Goal: Check status

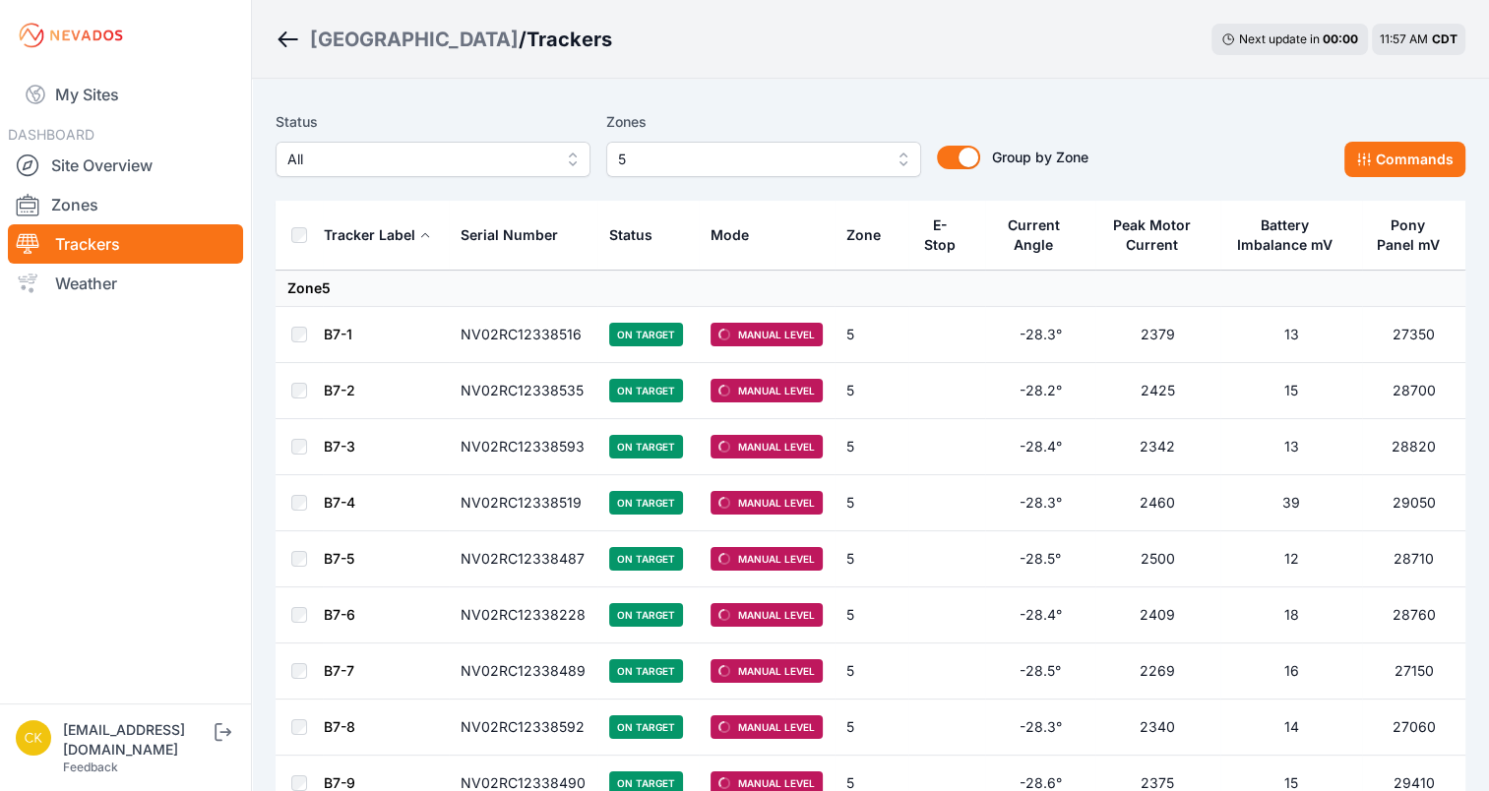
click at [712, 144] on button "5" at bounding box center [763, 159] width 315 height 35
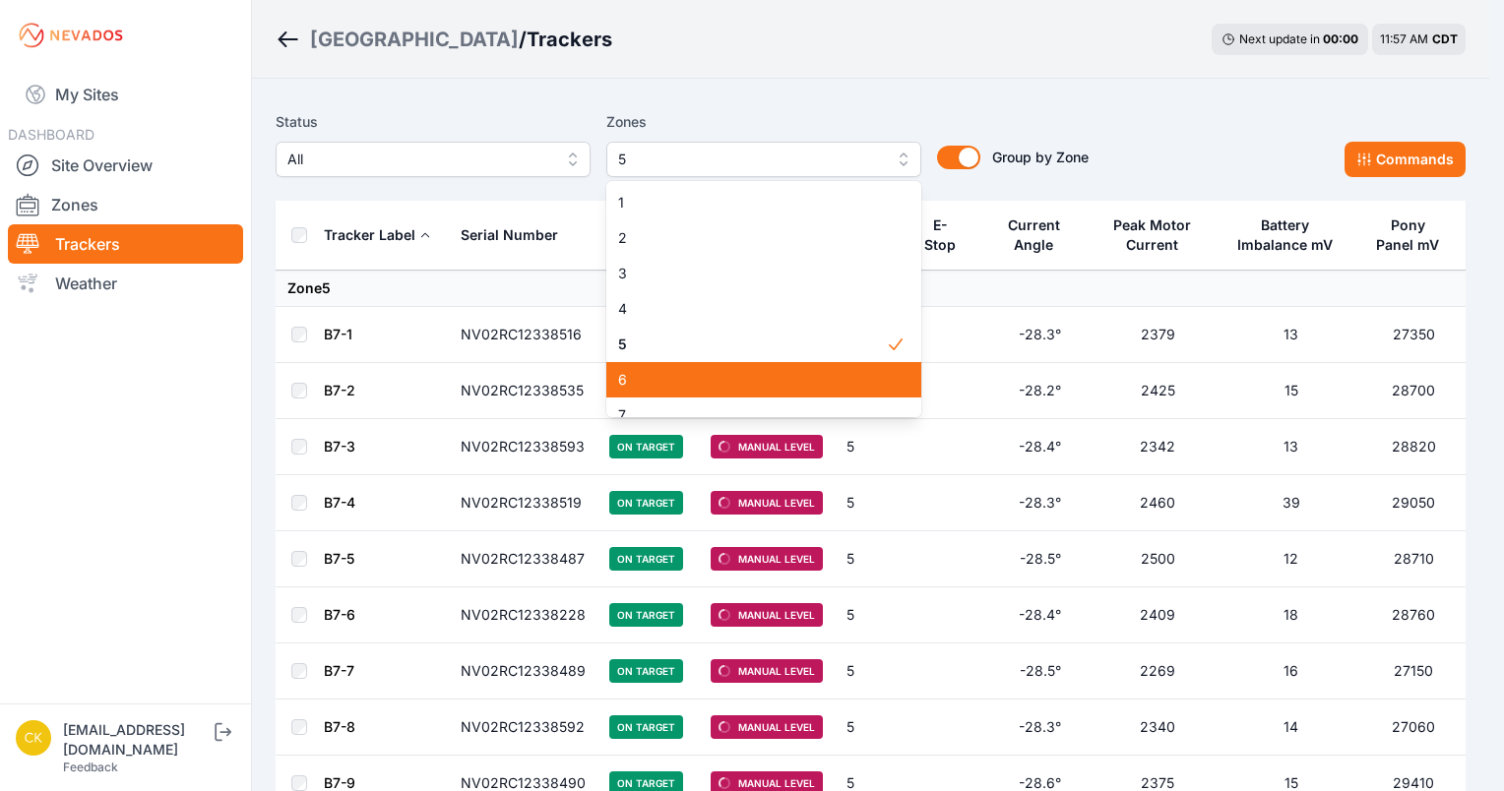
click at [651, 374] on span "6" at bounding box center [752, 380] width 268 height 20
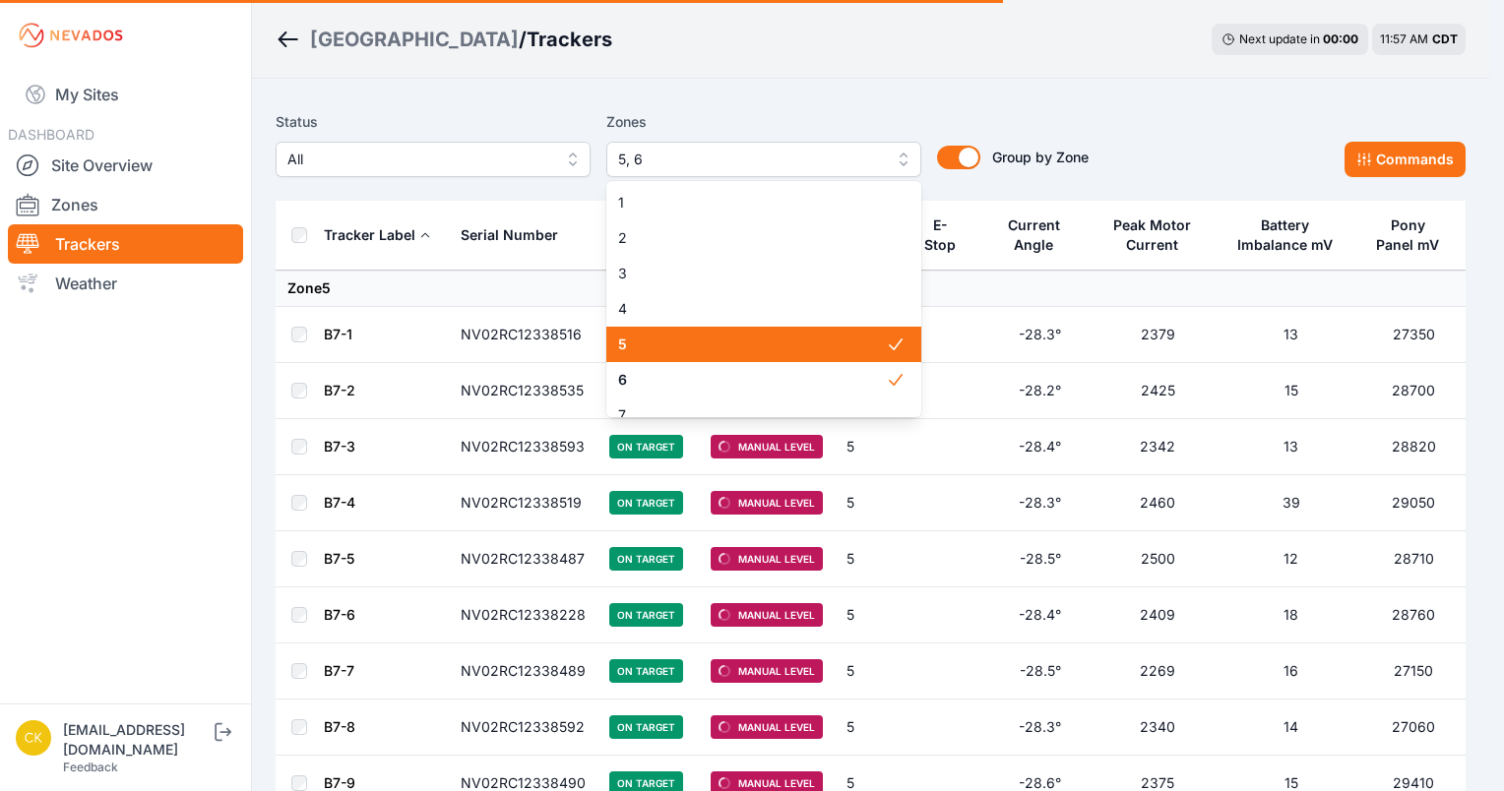
click at [688, 357] on div "5" at bounding box center [763, 344] width 315 height 35
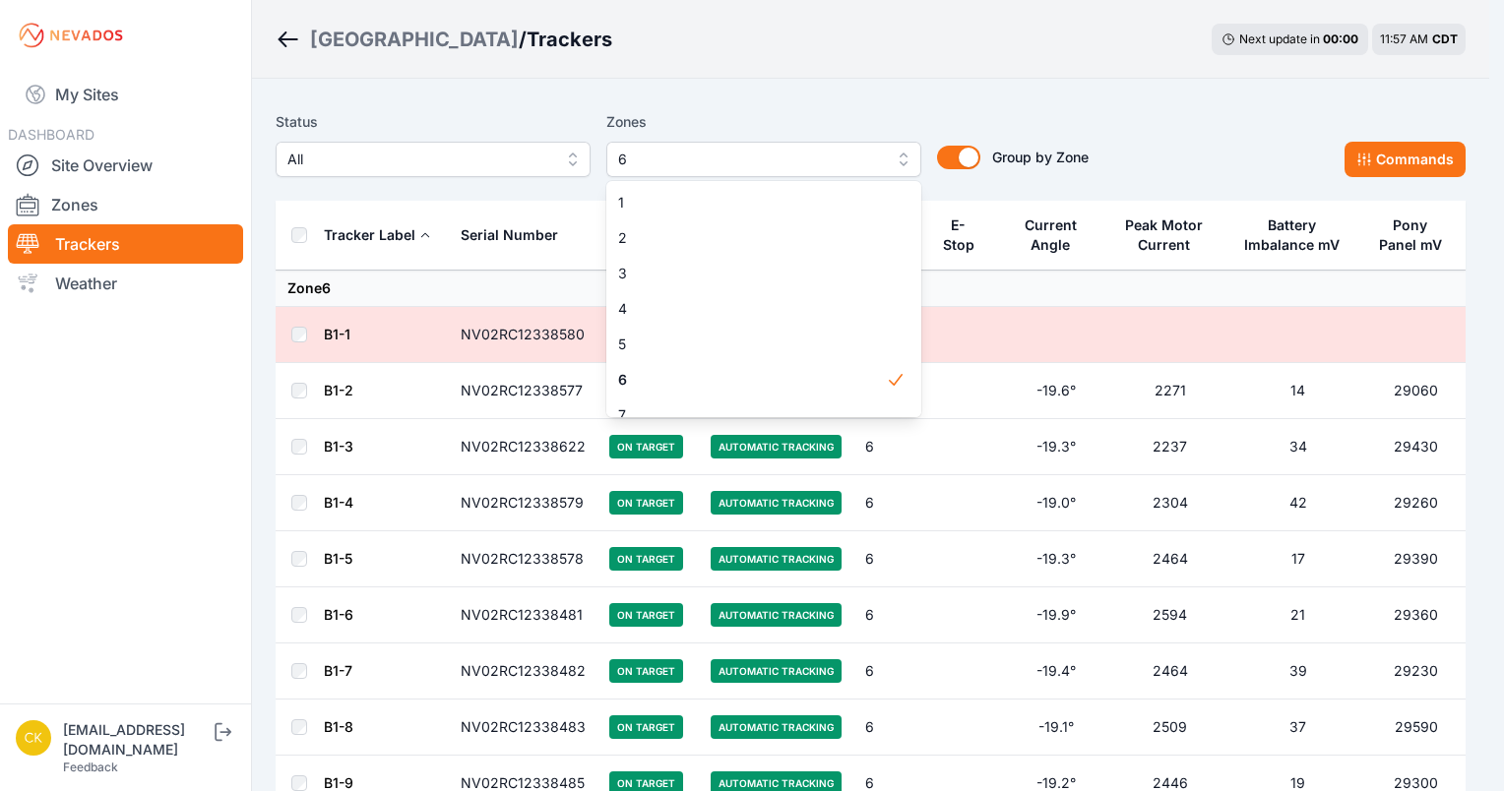
click at [375, 162] on div "Status All Zones 6 1 2 3 4 5 6 7 8 9 10 11 12 13 14 15 Group by Zone Group by Z…" at bounding box center [682, 143] width 813 height 67
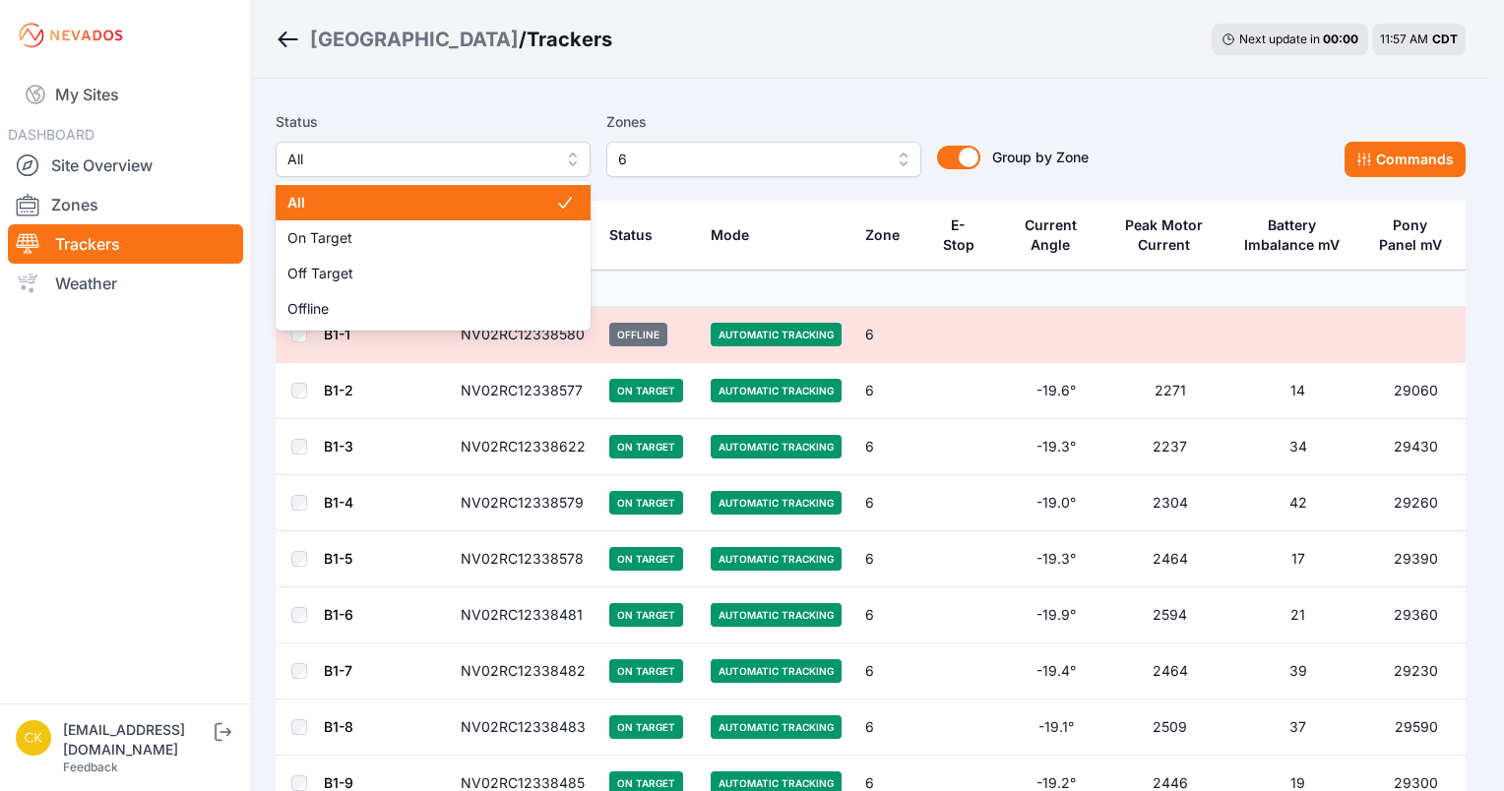
click at [375, 162] on span "All" at bounding box center [419, 160] width 264 height 24
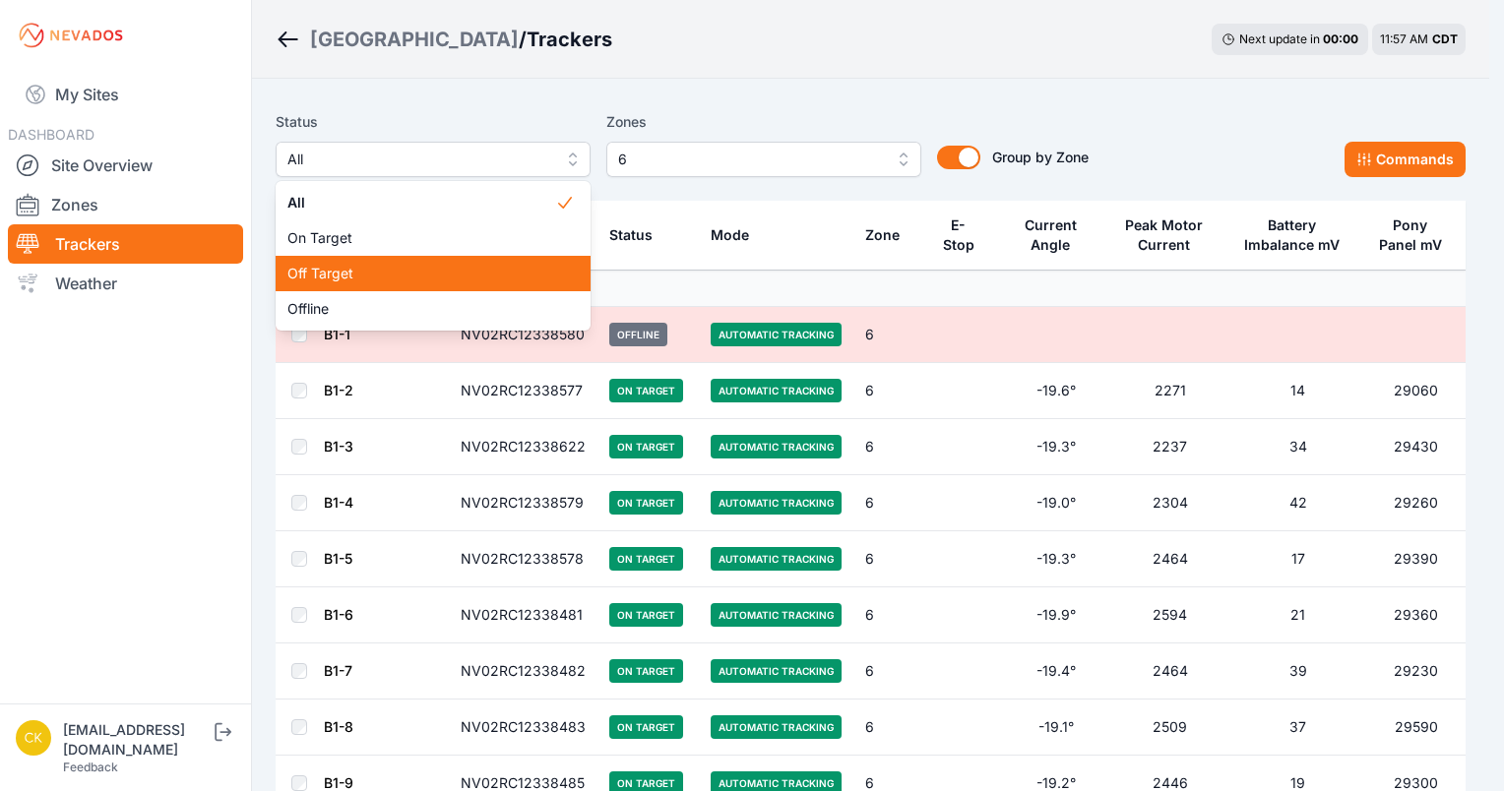
click at [369, 271] on span "Off Target" at bounding box center [421, 274] width 268 height 20
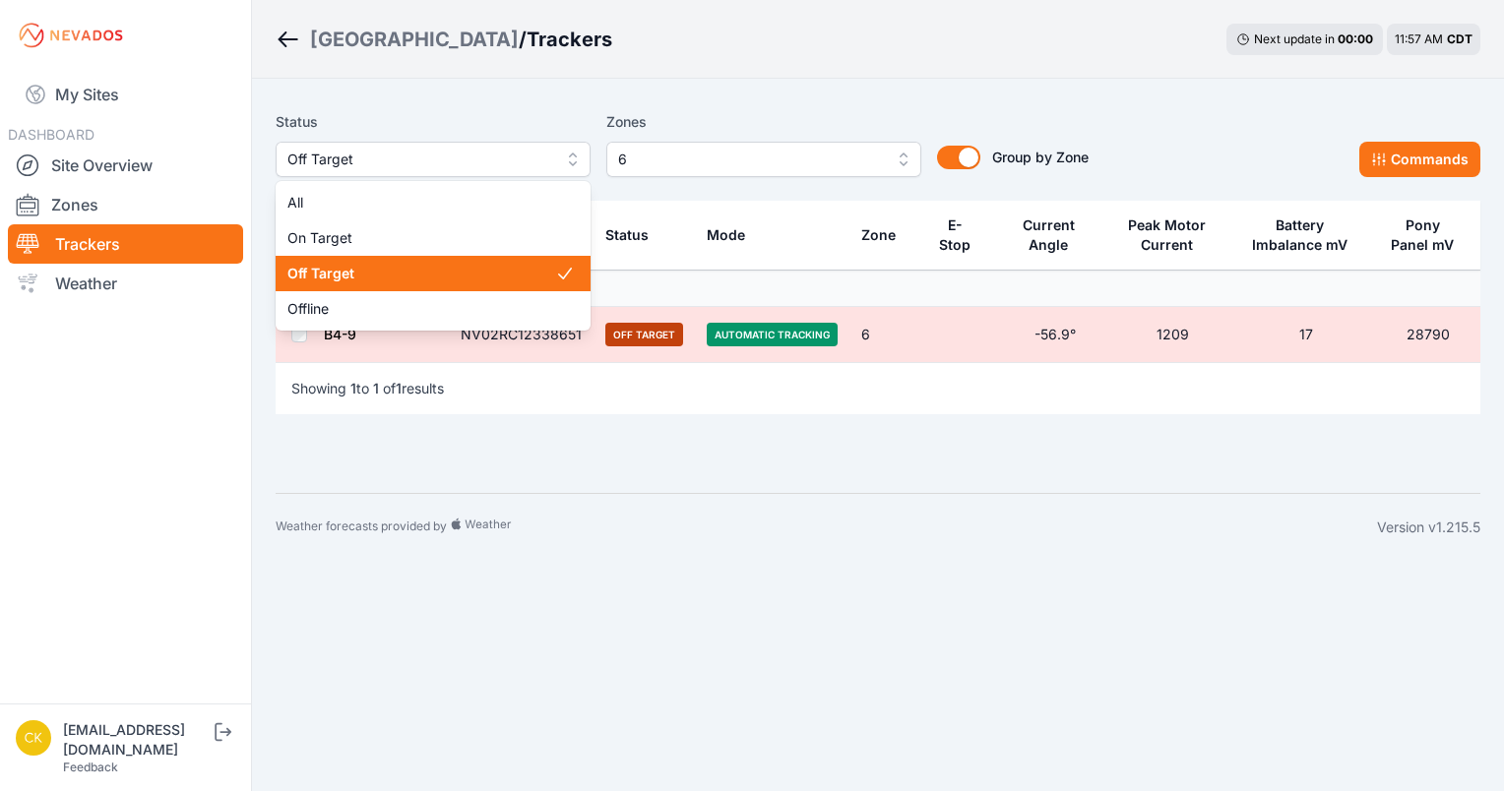
click at [434, 149] on span "Off Target" at bounding box center [419, 160] width 264 height 24
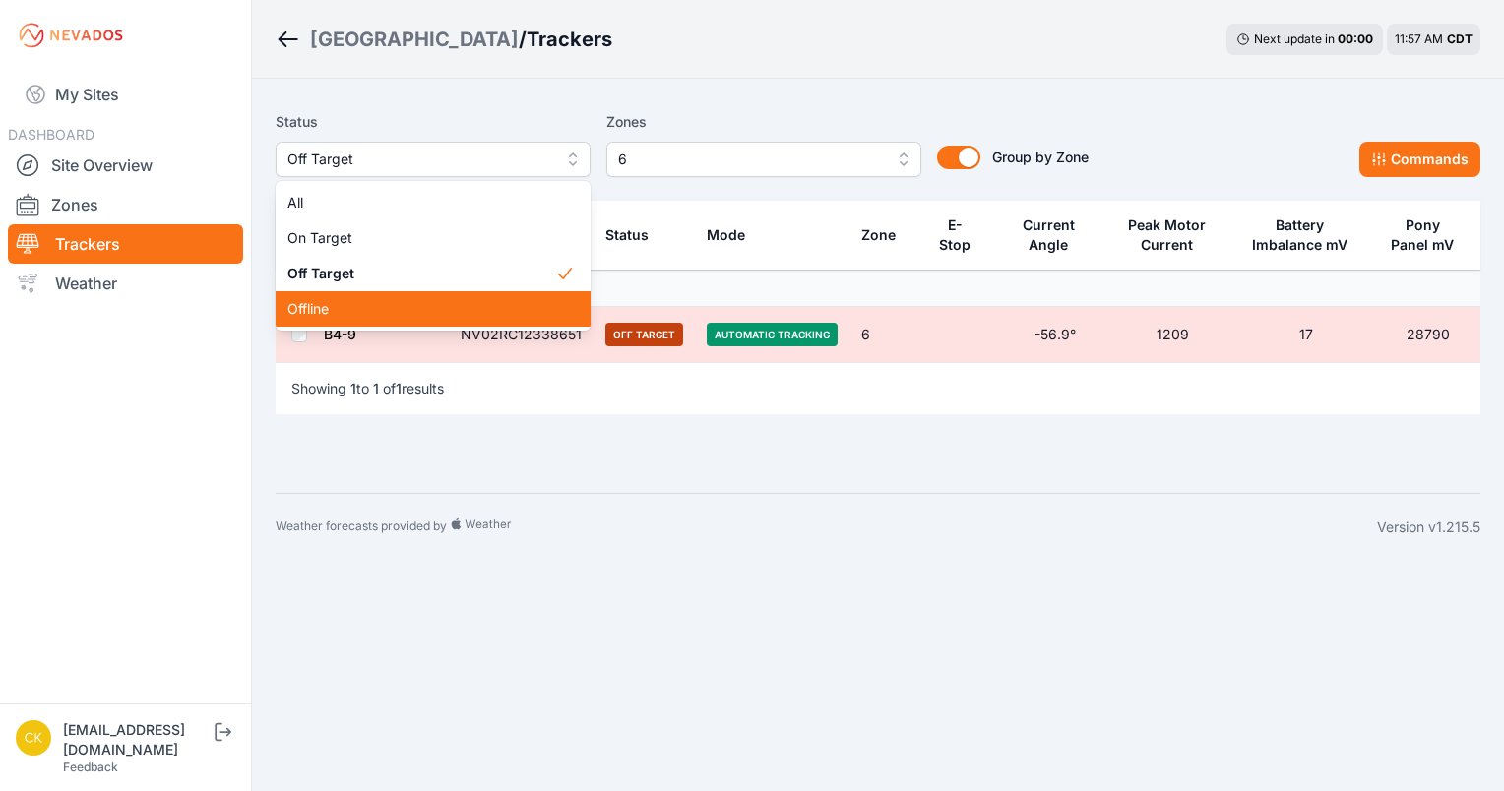
click at [393, 295] on div "Offline" at bounding box center [433, 308] width 315 height 35
